Goal: Check status: Check status

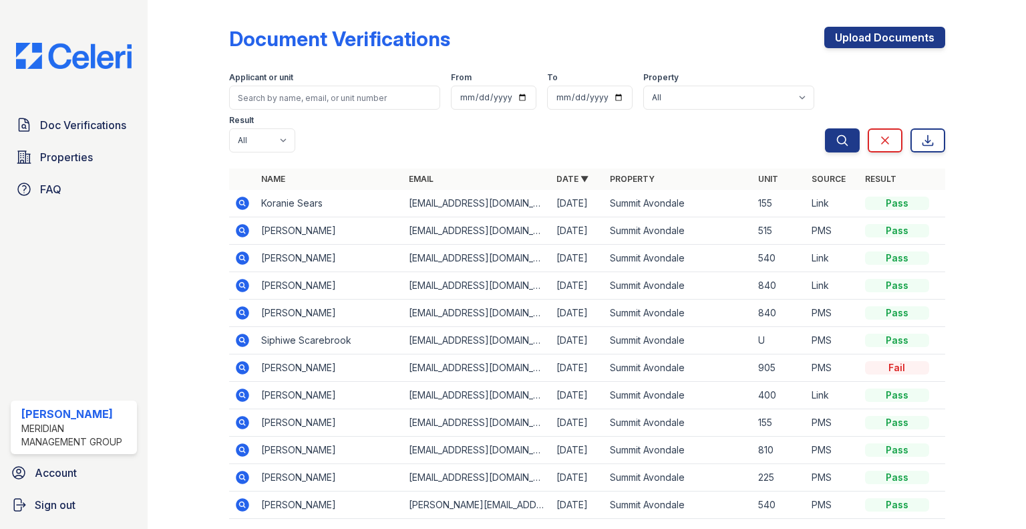
click at [97, 140] on div "Doc Verifications Properties FAQ" at bounding box center [73, 157] width 137 height 91
click at [100, 126] on span "Doc Verifications" at bounding box center [83, 125] width 86 height 16
click at [452, 204] on td "[EMAIL_ADDRESS][DOMAIN_NAME]" at bounding box center [478, 203] width 148 height 27
click at [235, 202] on icon at bounding box center [243, 203] width 16 height 16
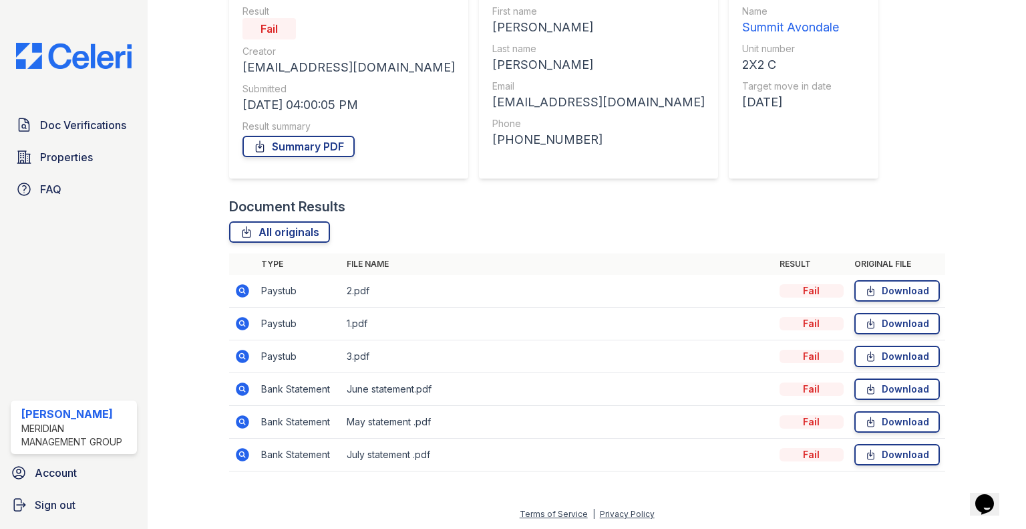
click at [238, 295] on icon at bounding box center [242, 290] width 13 height 13
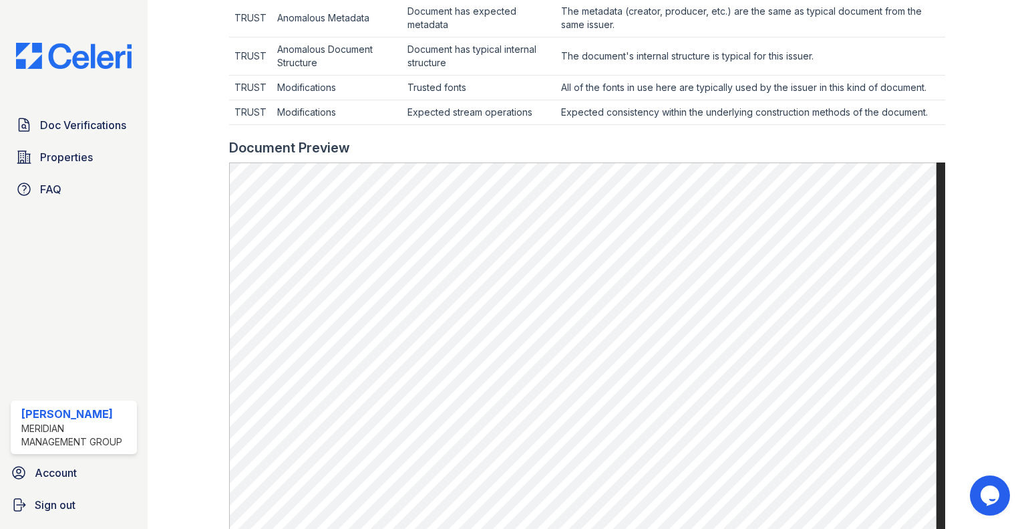
scroll to position [765, 0]
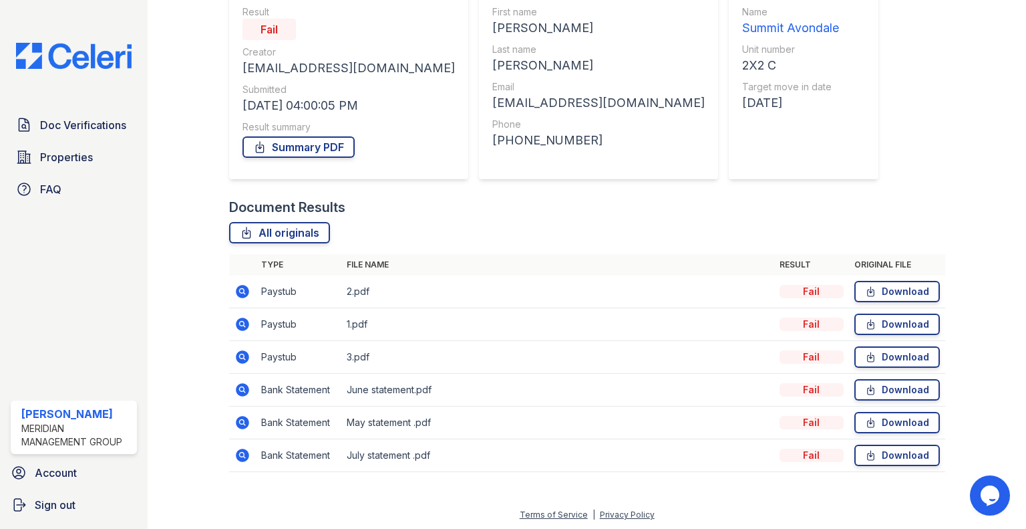
scroll to position [132, 0]
click at [242, 321] on icon at bounding box center [241, 322] width 3 height 3
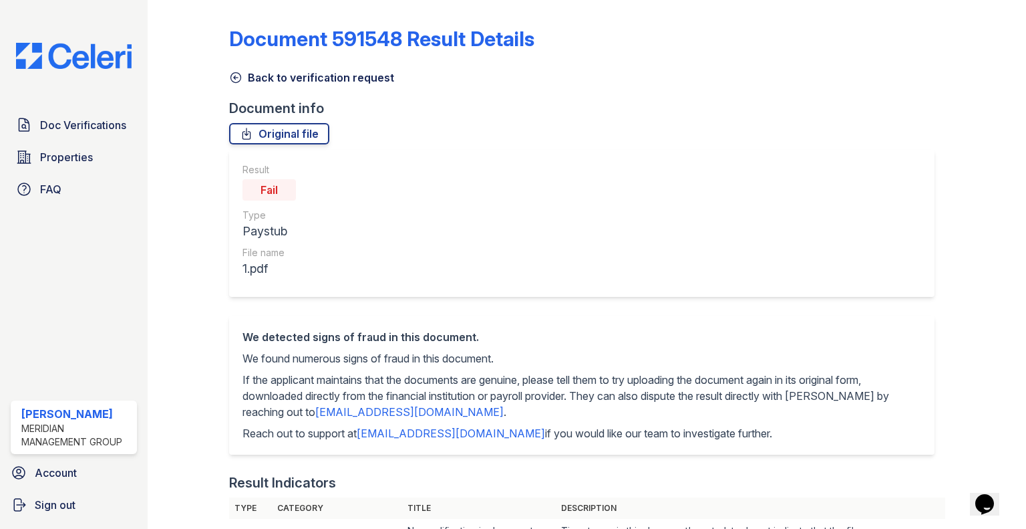
click at [237, 74] on icon at bounding box center [235, 77] width 13 height 13
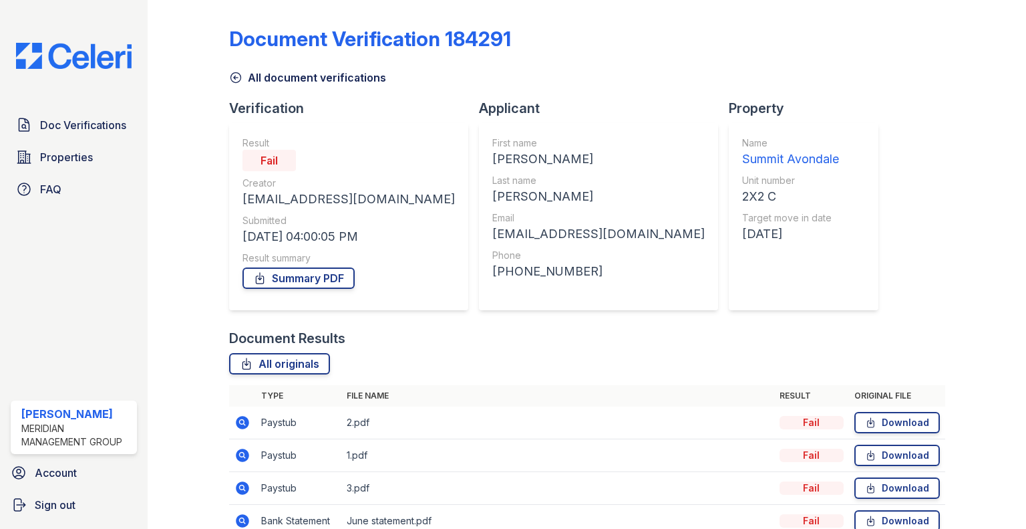
scroll to position [132, 0]
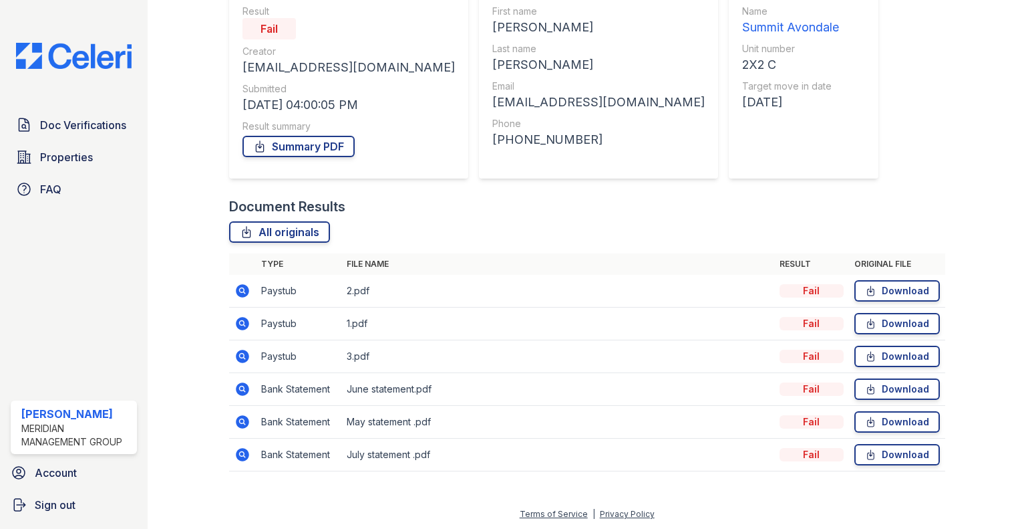
click at [237, 388] on icon at bounding box center [242, 388] width 13 height 13
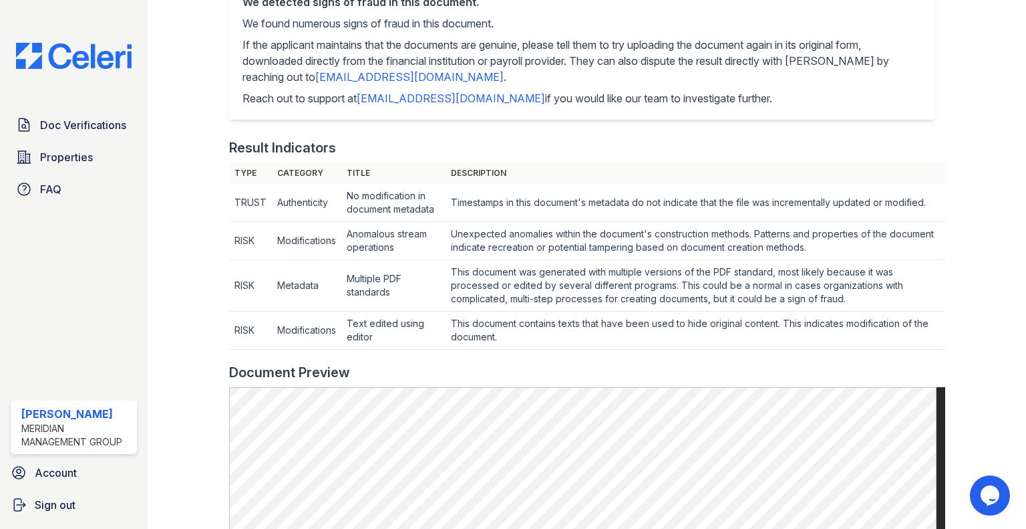
scroll to position [334, 0]
